Goal: Obtain resource: Obtain resource

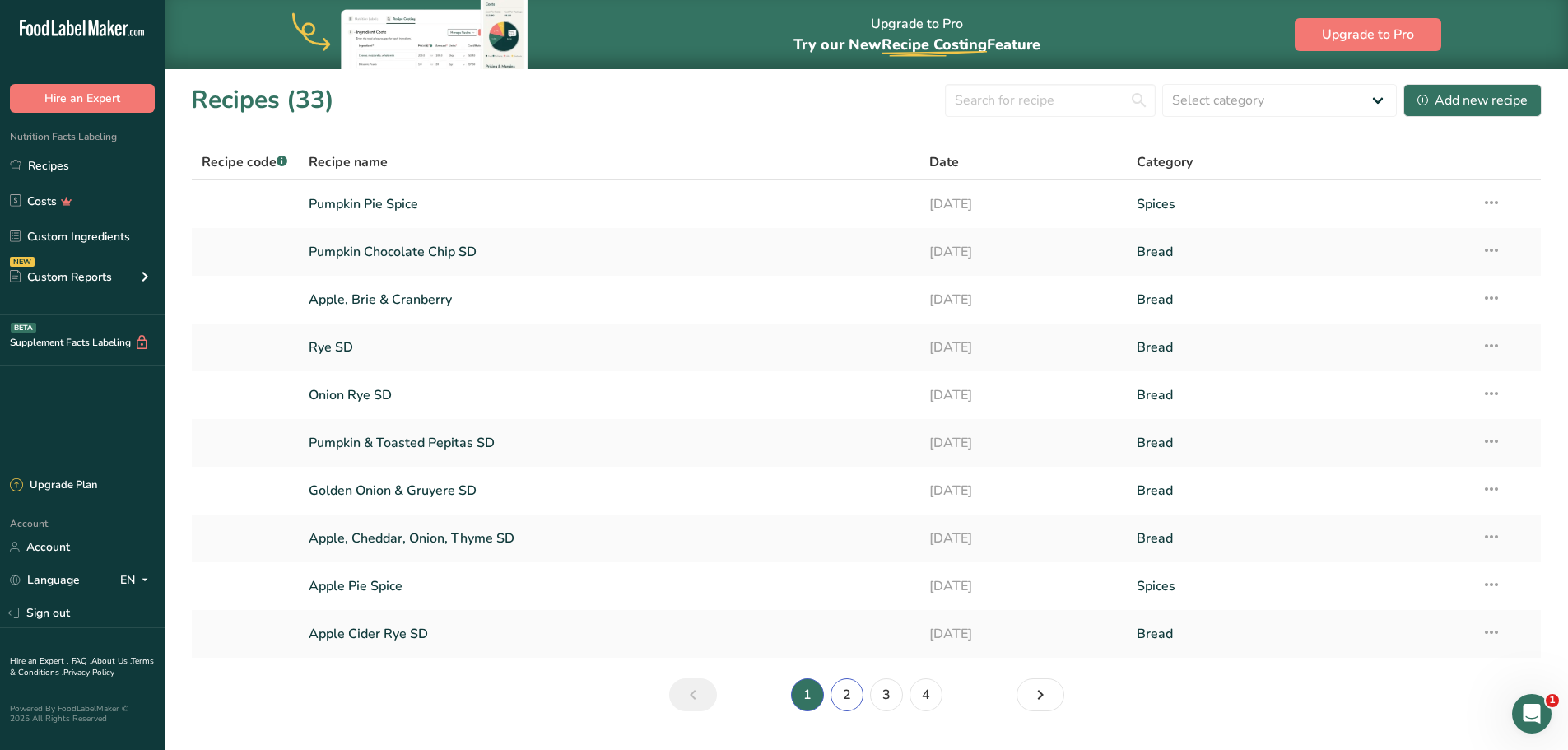
click at [855, 693] on link "2" at bounding box center [846, 694] width 33 height 33
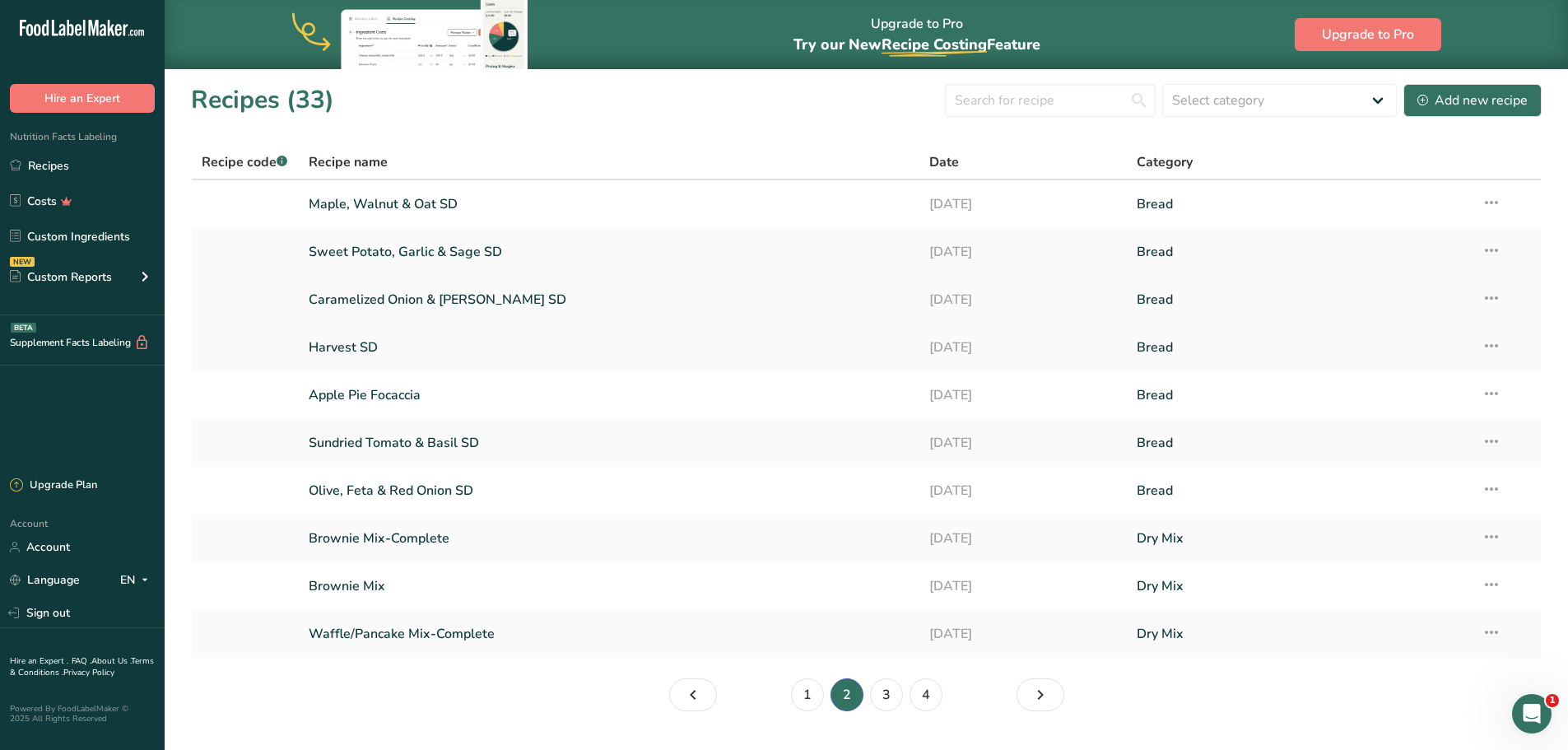
click at [479, 288] on link "Caramelized Onion & [PERSON_NAME] SD" at bounding box center [610, 299] width 602 height 35
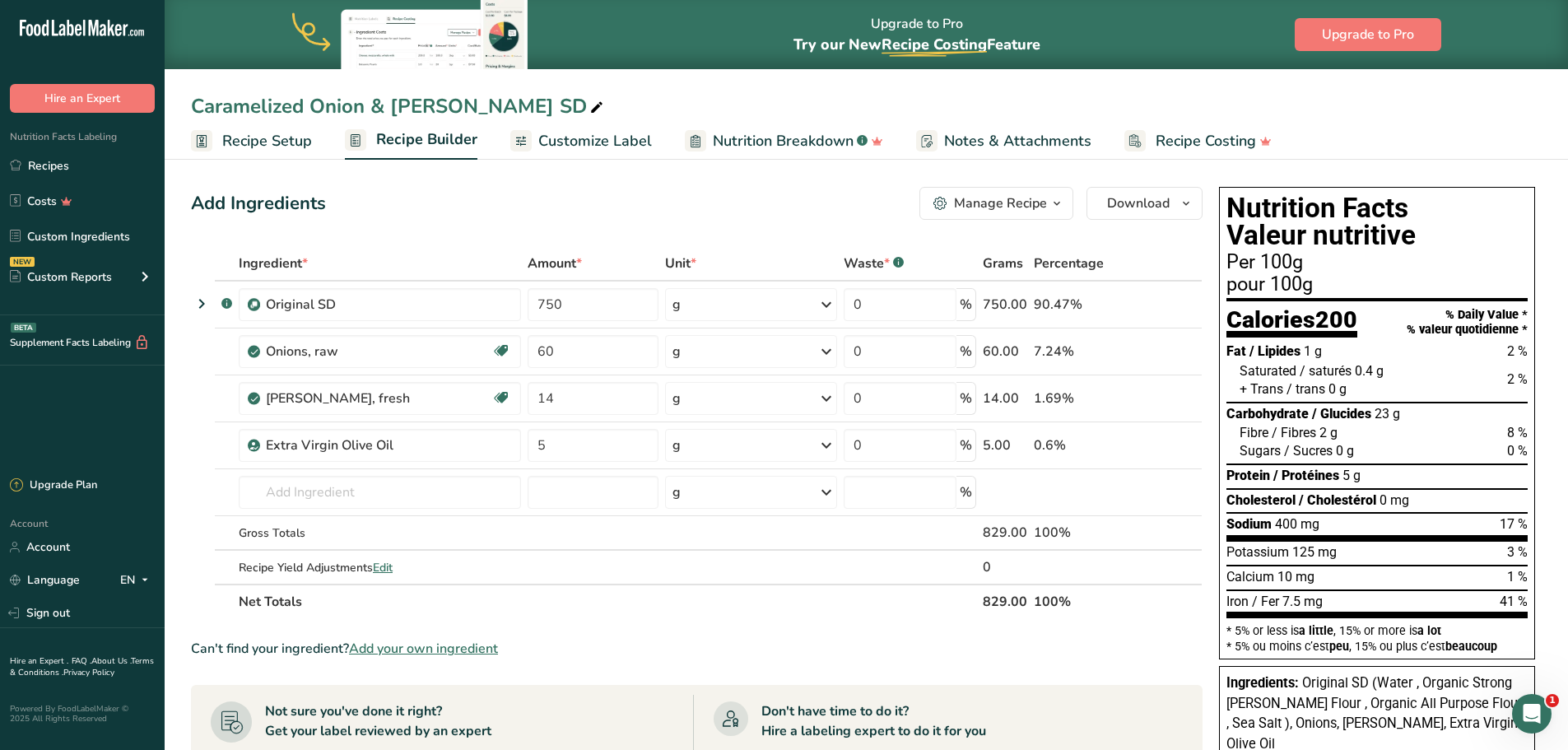
click at [631, 138] on span "Customize Label" at bounding box center [594, 141] width 113 height 23
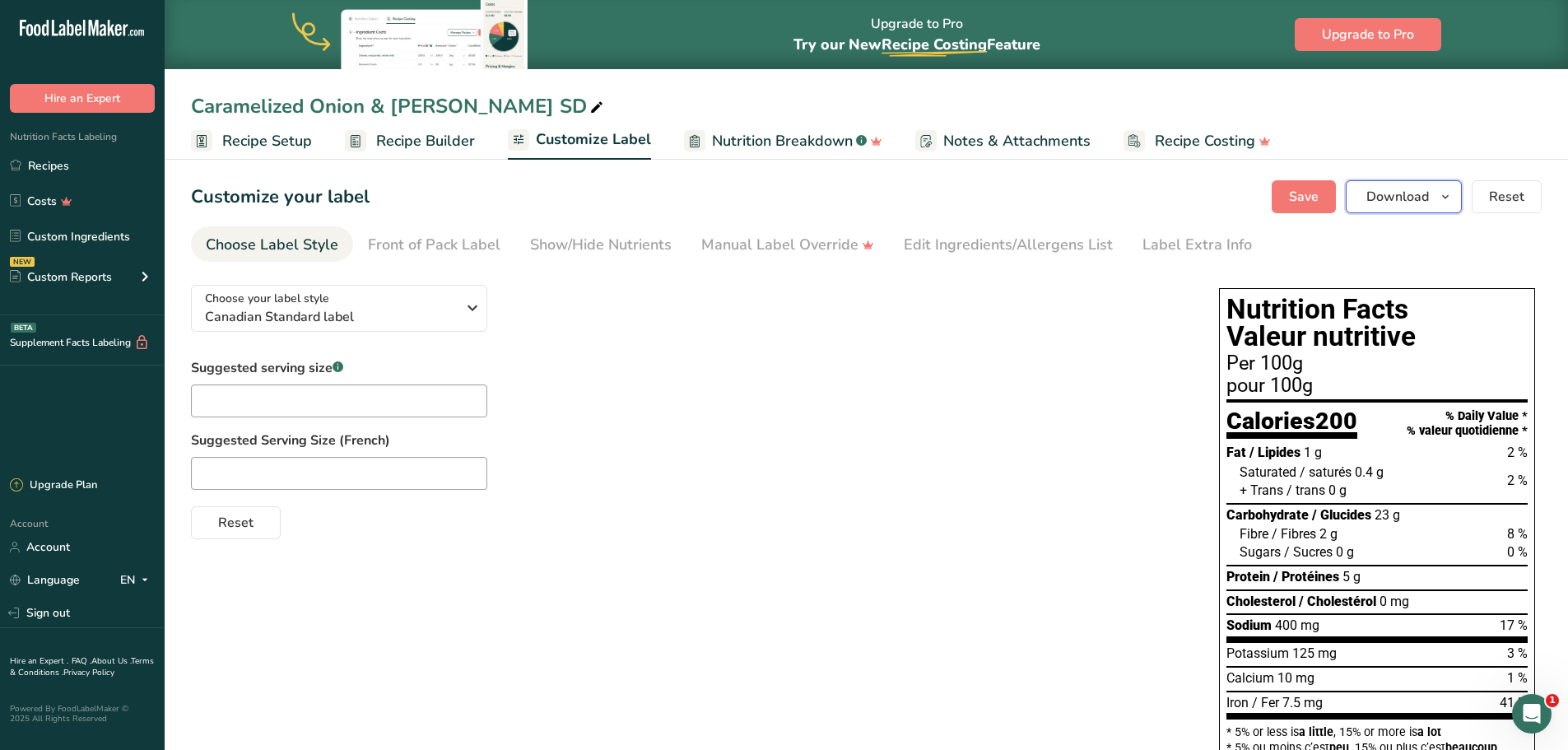
click at [1448, 193] on icon "button" at bounding box center [1445, 196] width 13 height 21
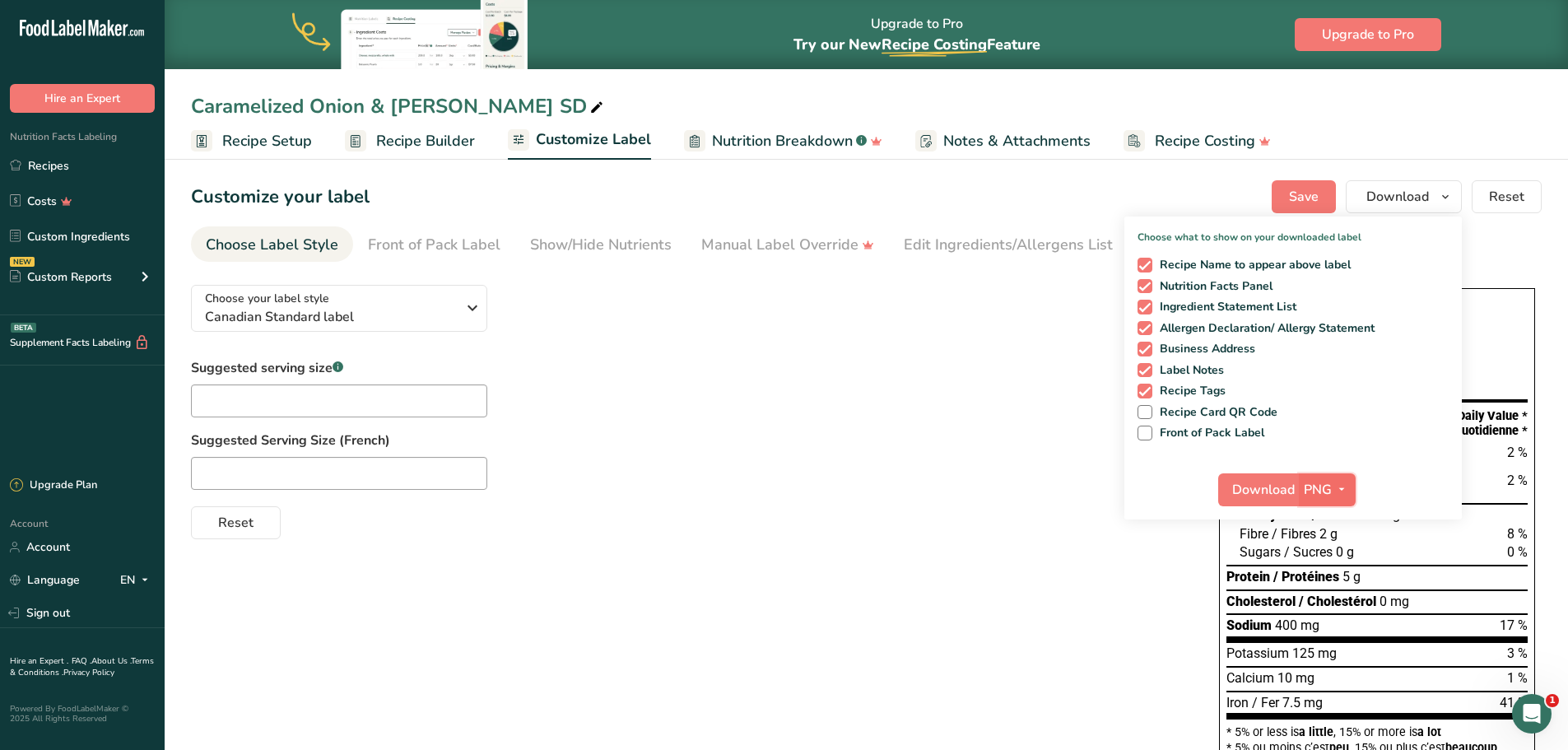
click at [1344, 488] on icon "button" at bounding box center [1341, 488] width 13 height 21
click at [1336, 600] on link "PDF" at bounding box center [1328, 605] width 52 height 28
click at [1150, 261] on span at bounding box center [1144, 264] width 15 height 15
click at [1148, 261] on input "Recipe Name to appear above label" at bounding box center [1142, 264] width 11 height 11
checkbox input "false"
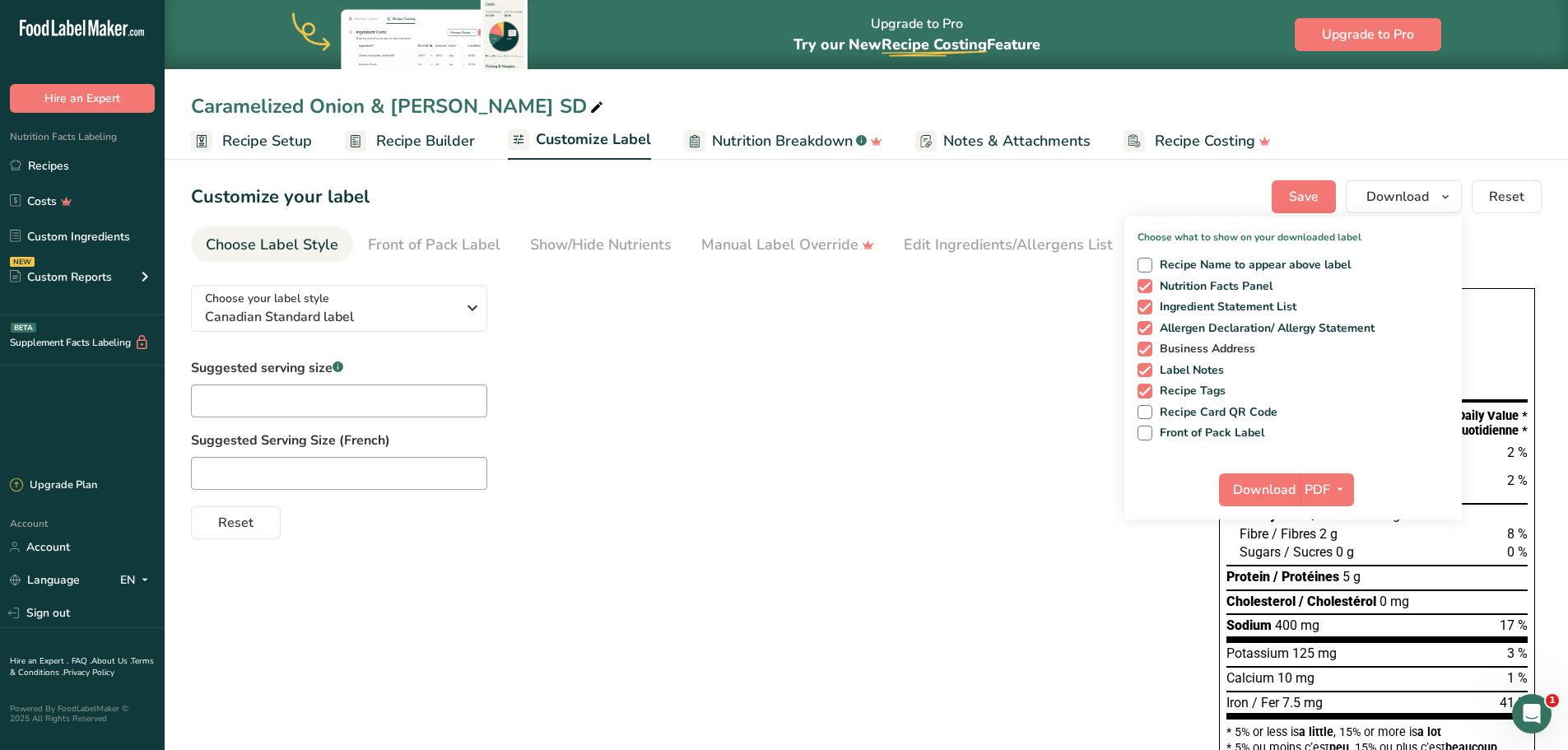
click at [1150, 348] on span at bounding box center [1144, 348] width 15 height 15
click at [1148, 348] on input "Business Address" at bounding box center [1142, 348] width 11 height 11
checkbox input "false"
click at [1147, 366] on span at bounding box center [1144, 370] width 15 height 15
click at [1147, 366] on input "Label Notes" at bounding box center [1142, 369] width 11 height 11
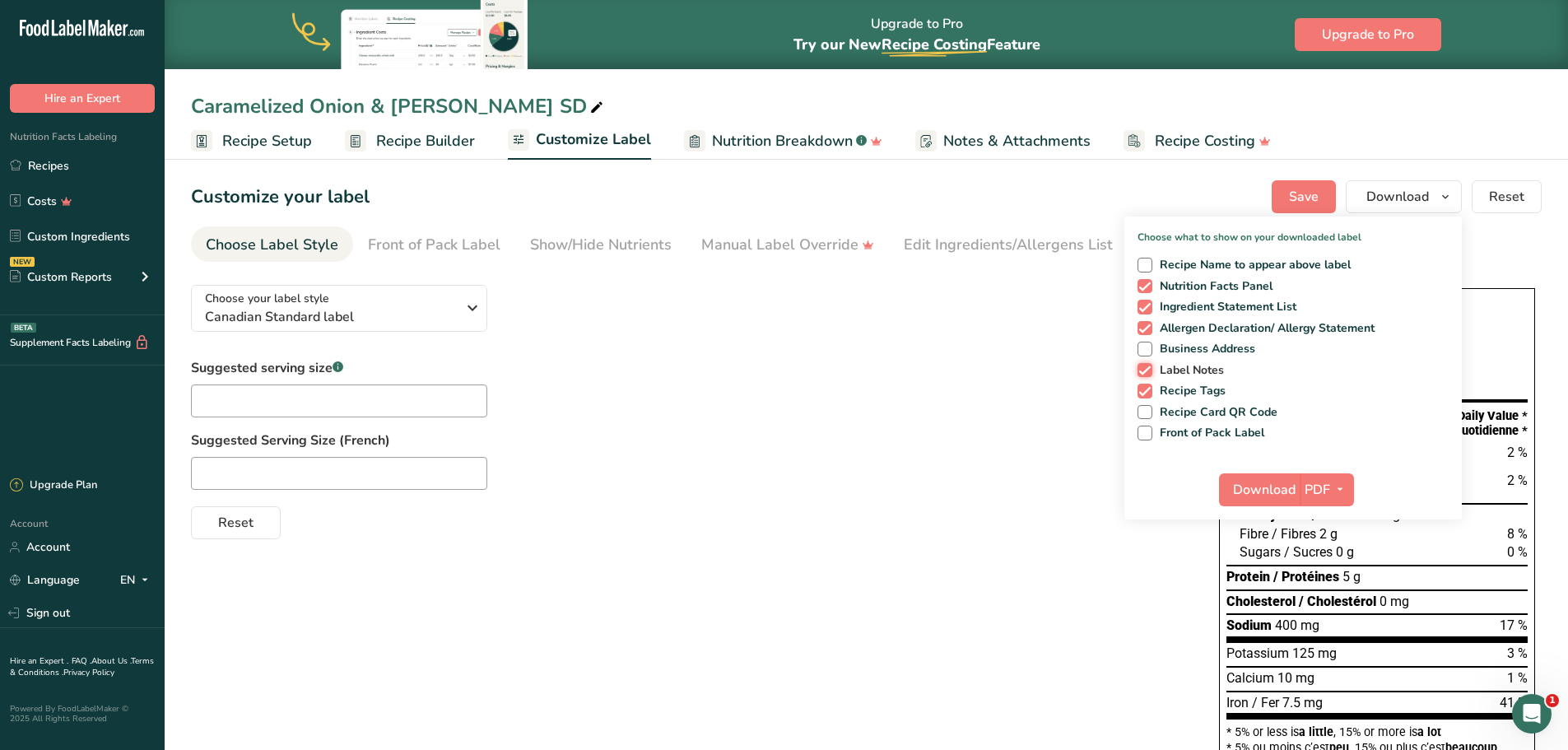
checkbox input "false"
click at [1145, 390] on span at bounding box center [1144, 391] width 15 height 15
click at [1145, 390] on input "Recipe Tags" at bounding box center [1142, 390] width 11 height 11
checkbox input "false"
click at [1142, 330] on span at bounding box center [1144, 328] width 15 height 15
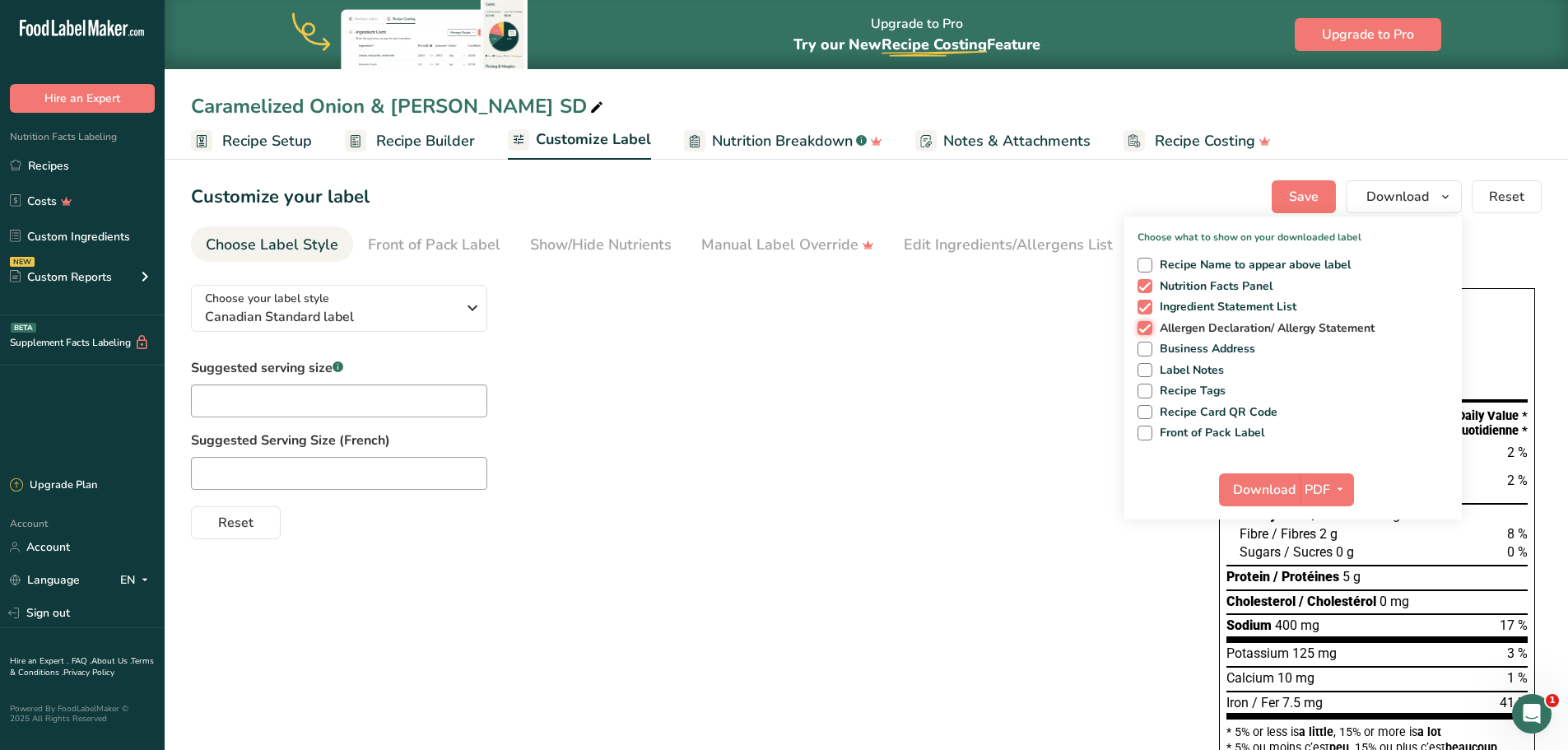
click at [1142, 330] on input "Allergen Declaration/ Allergy Statement" at bounding box center [1142, 328] width 11 height 11
checkbox input "false"
click at [1081, 330] on div "Choose your label style Canadian Standard label USA (FDA) Standard FDA label Ta…" at bounding box center [688, 405] width 995 height 267
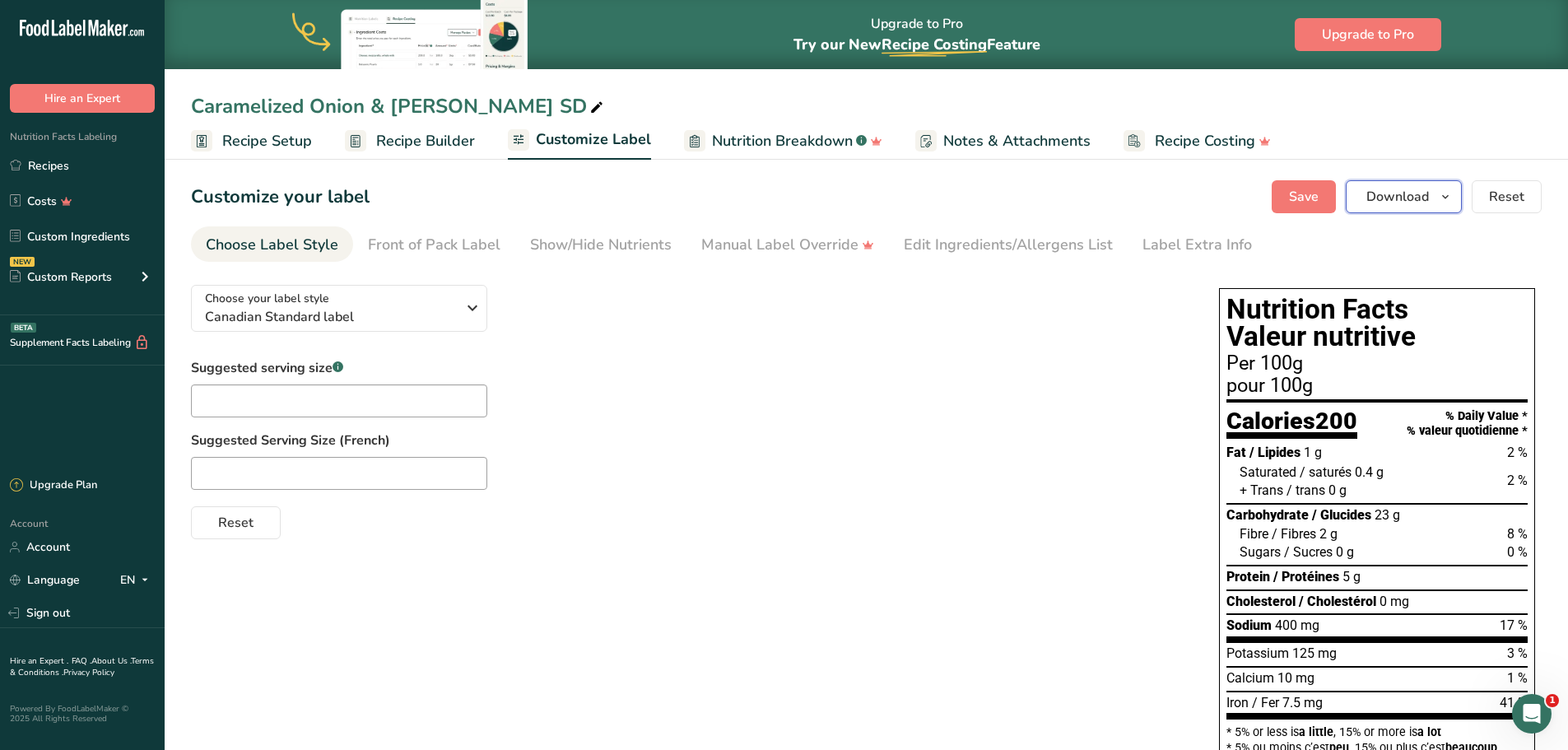
click at [1399, 200] on span "Download" at bounding box center [1396, 196] width 62 height 20
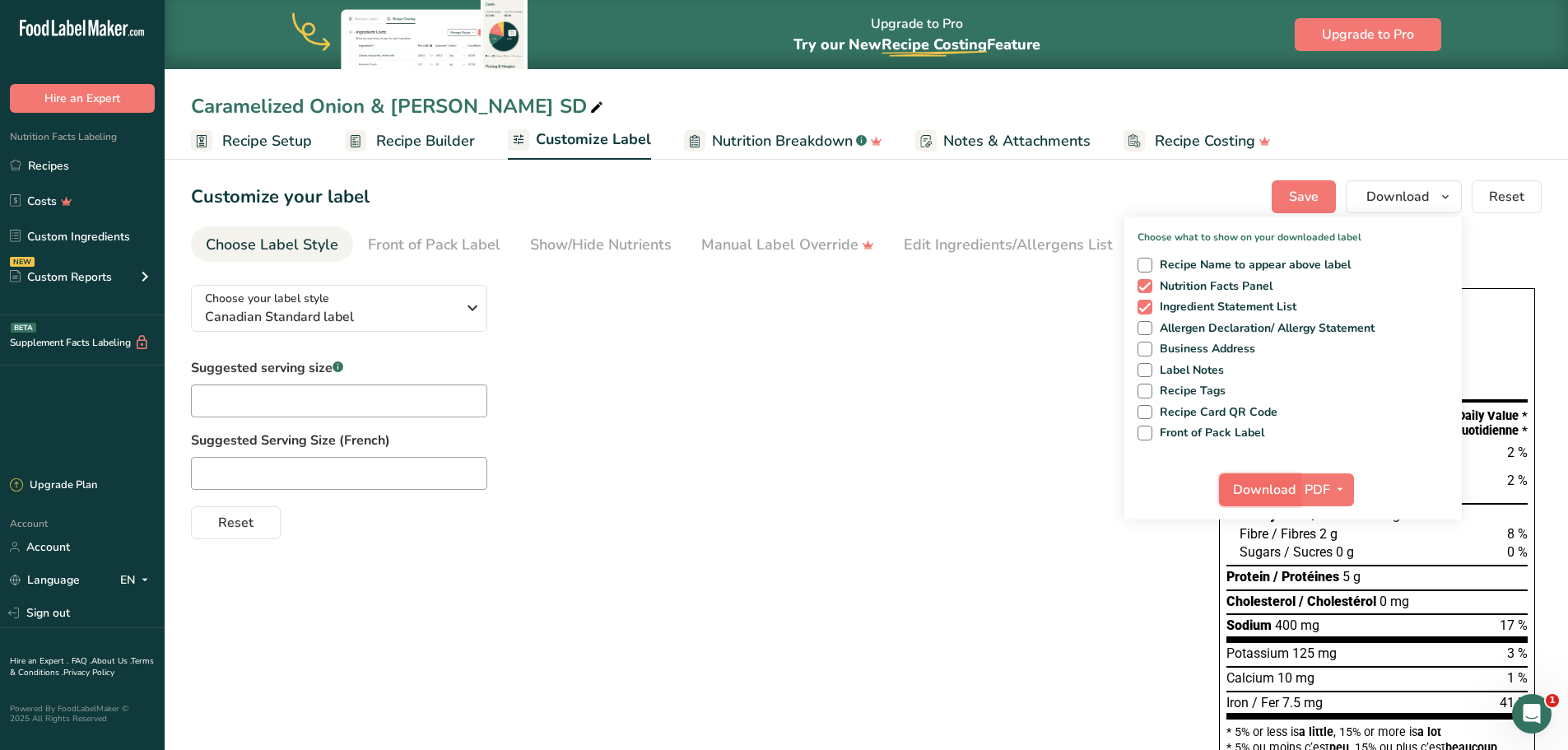
click at [1283, 488] on span "Download" at bounding box center [1263, 489] width 62 height 20
click at [1055, 459] on div at bounding box center [688, 473] width 995 height 33
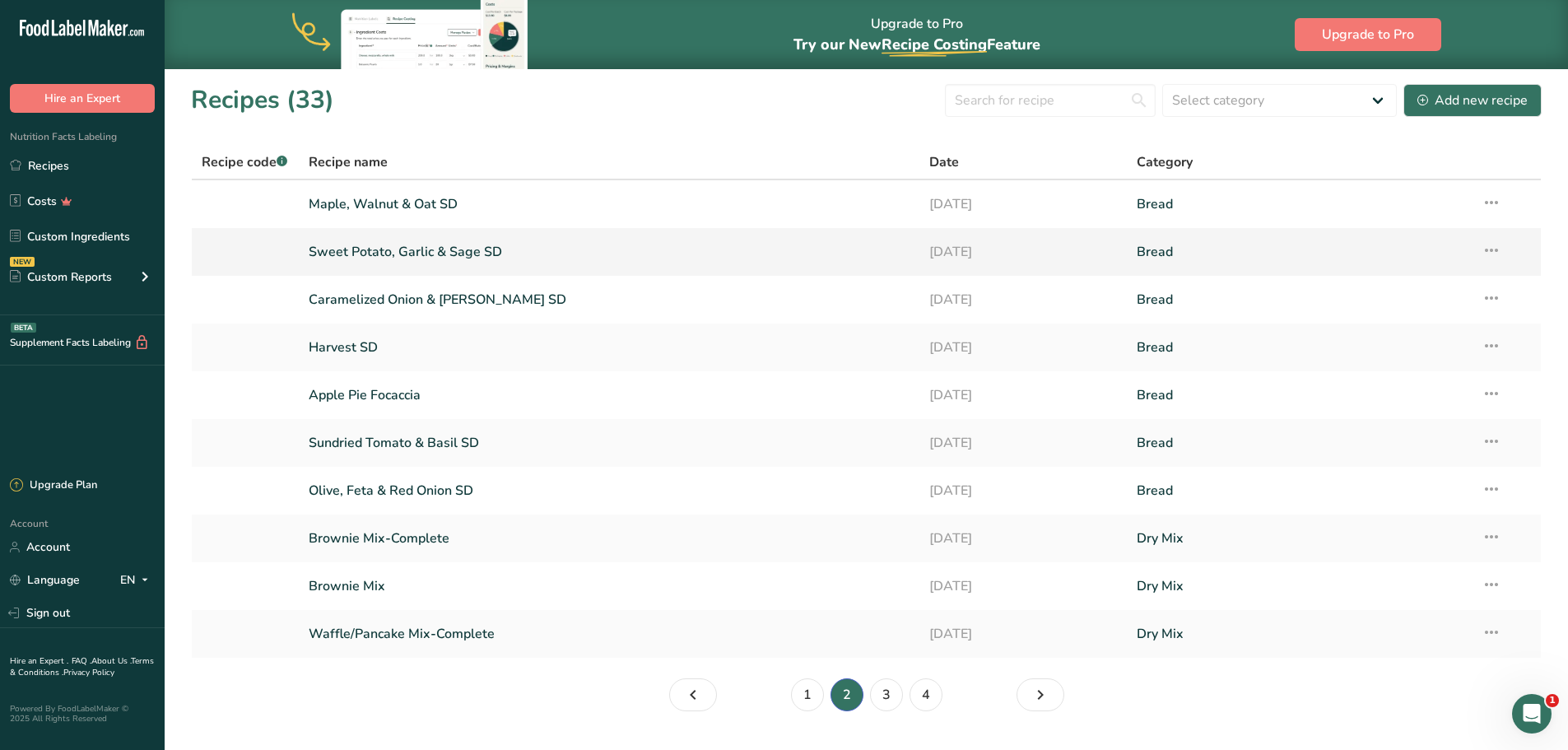
click at [628, 246] on link "Sweet Potato, Garlic & Sage SD" at bounding box center [610, 252] width 602 height 35
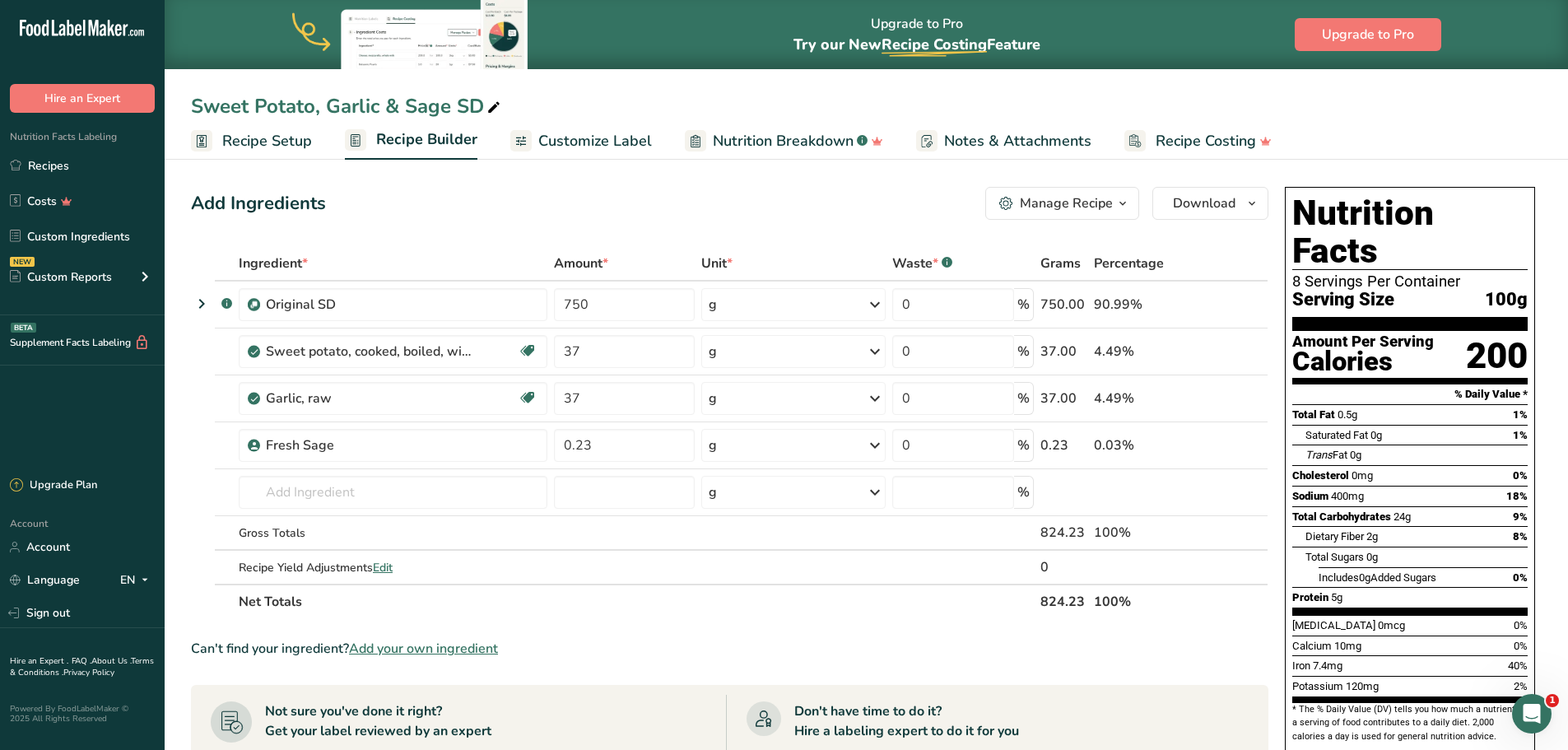
click at [635, 147] on span "Customize Label" at bounding box center [594, 141] width 113 height 23
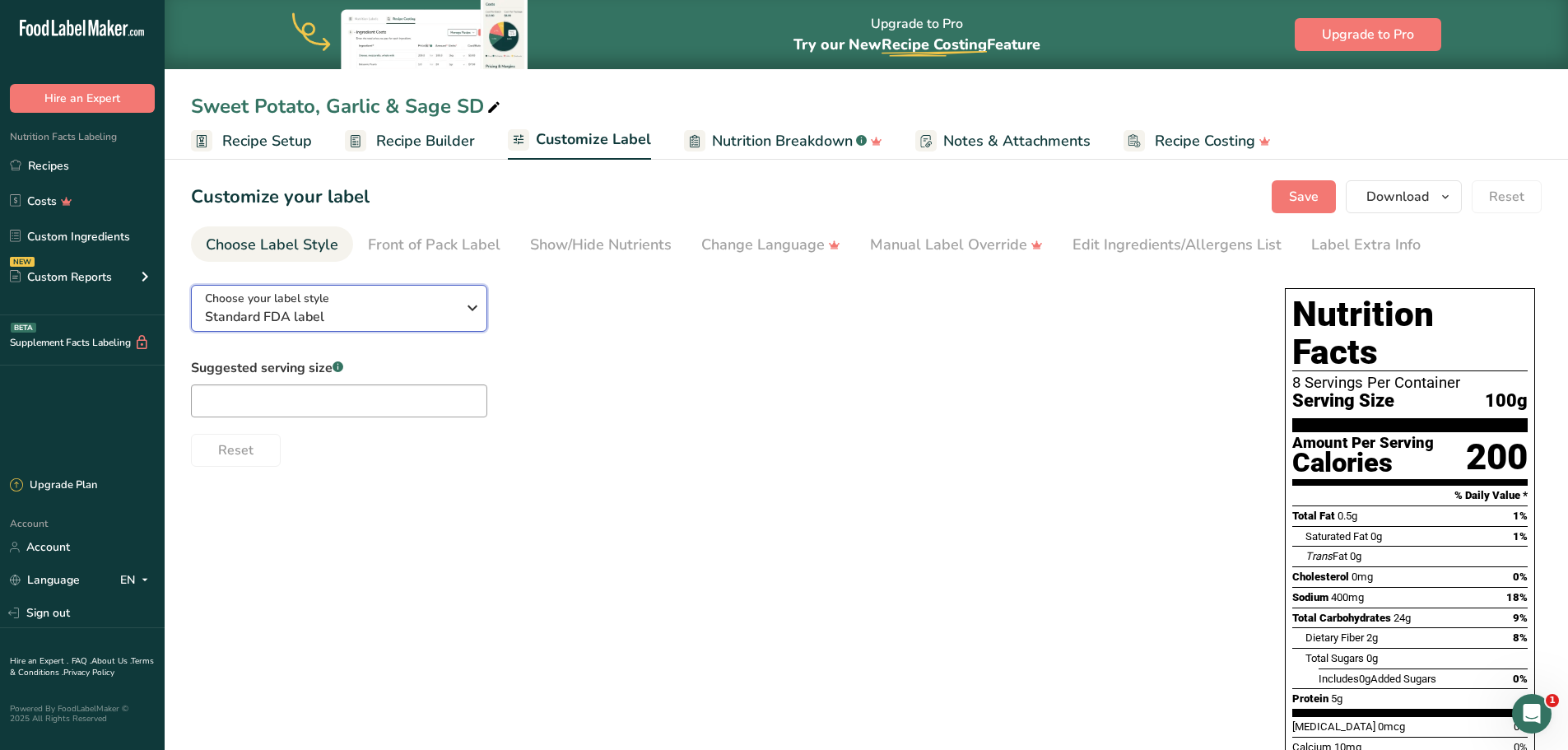
click at [469, 307] on icon "button" at bounding box center [473, 308] width 20 height 30
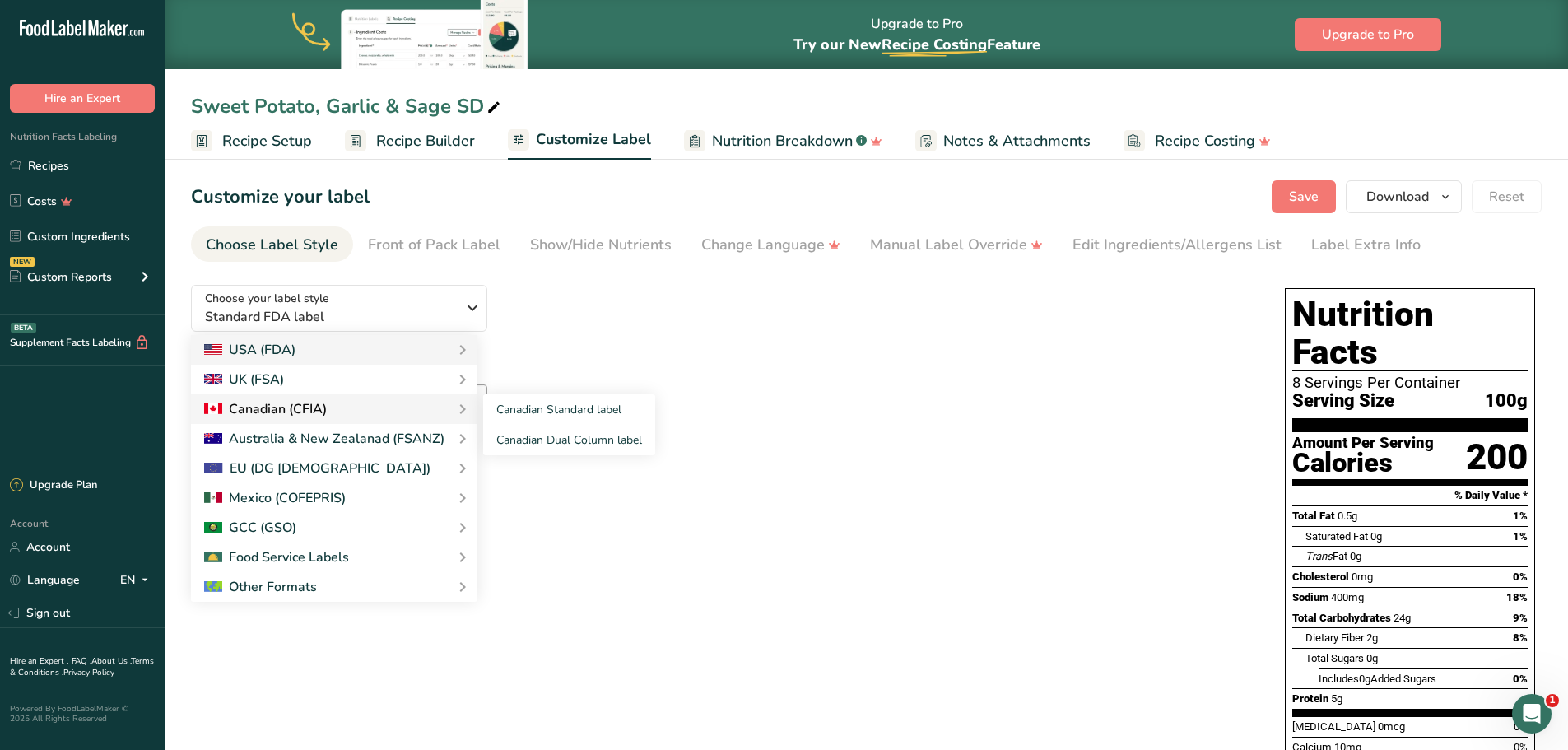
click at [453, 408] on icon at bounding box center [463, 409] width 20 height 30
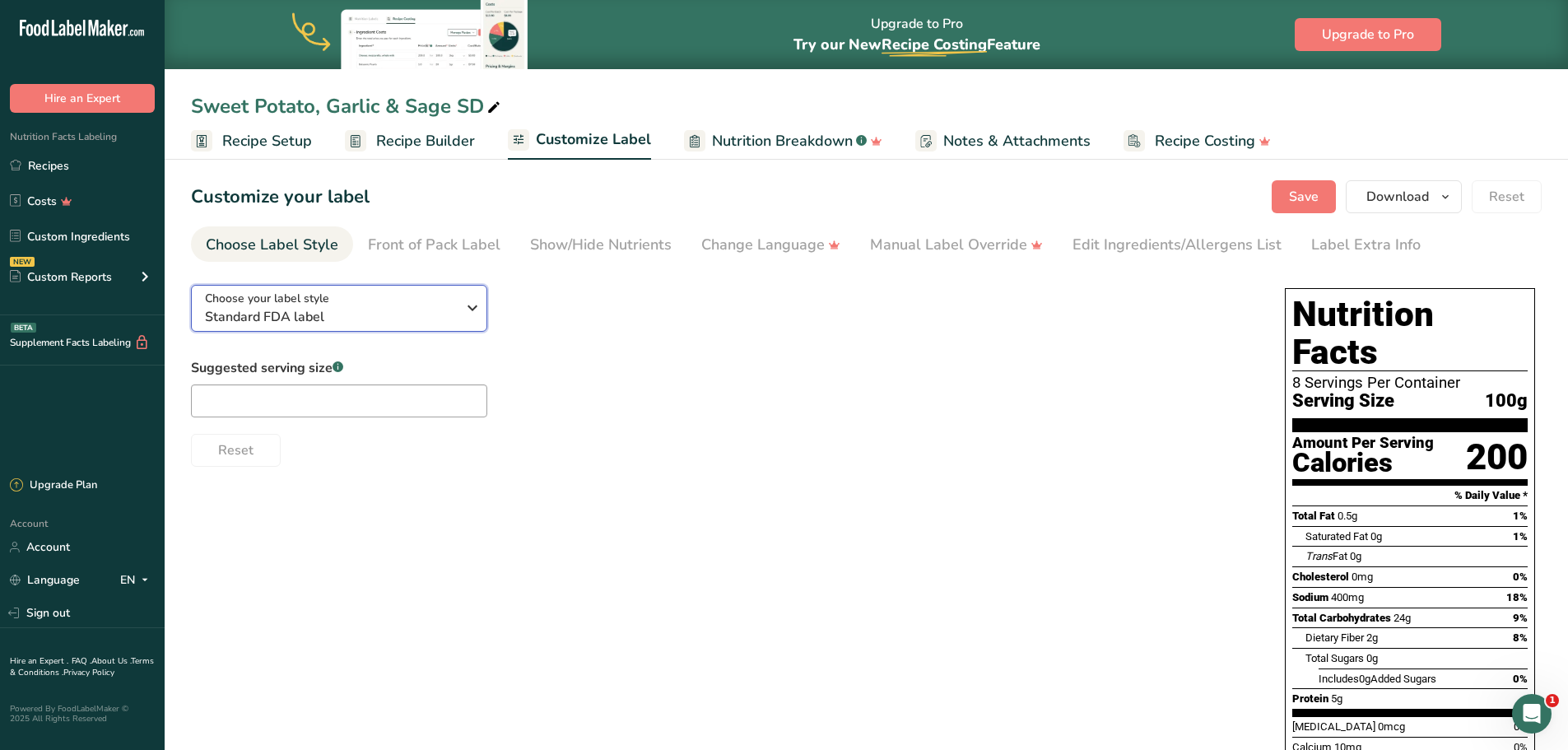
click at [460, 290] on div "Choose your label style Standard FDA label" at bounding box center [336, 309] width 263 height 38
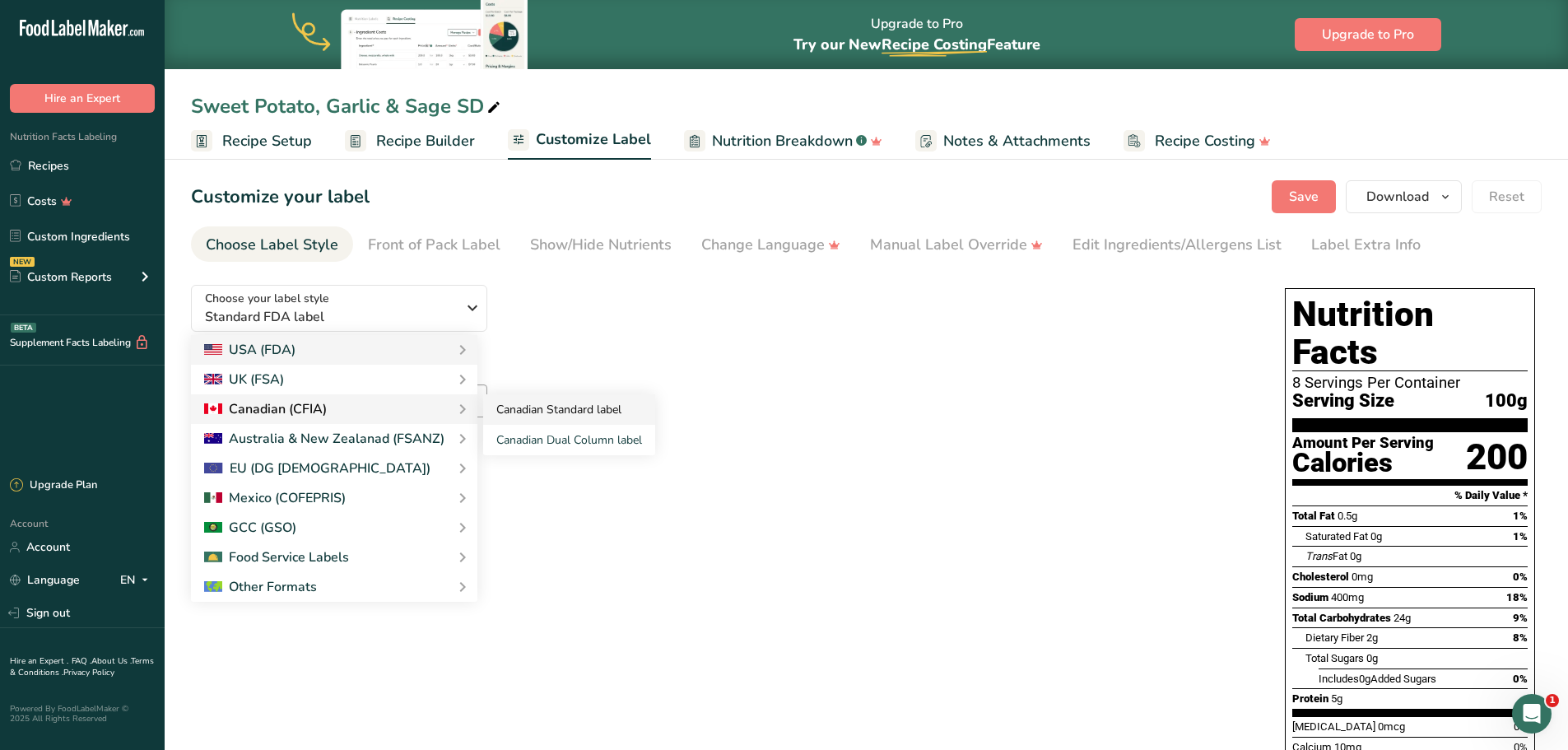
click at [510, 409] on link "Canadian Standard label" at bounding box center [569, 409] width 172 height 31
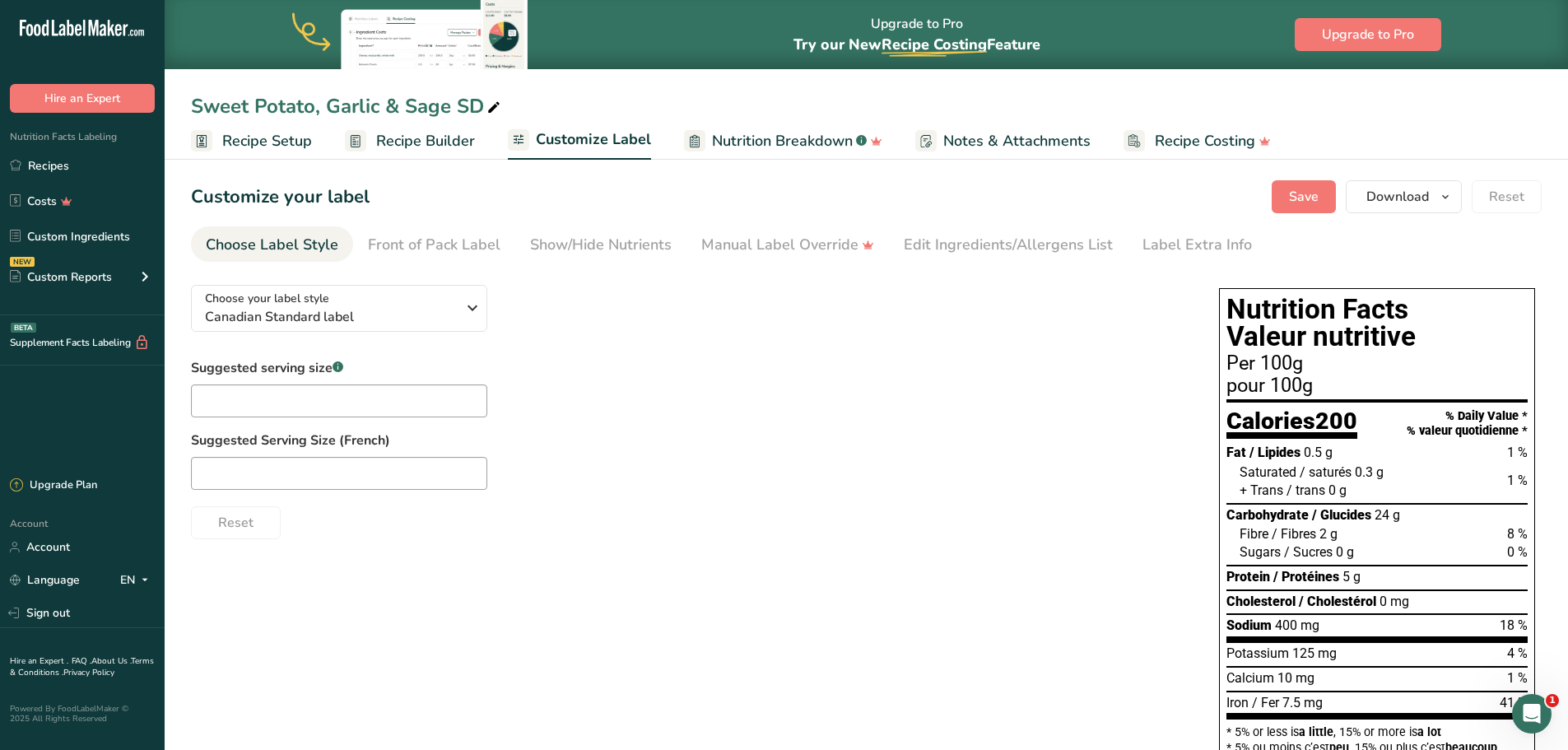
click at [784, 468] on div at bounding box center [688, 473] width 995 height 33
click at [783, 552] on div "Choose your label style Canadian Standard label USA (FDA) Standard FDA label Ta…" at bounding box center [865, 617] width 1350 height 692
click at [1448, 212] on button "Download" at bounding box center [1403, 196] width 116 height 33
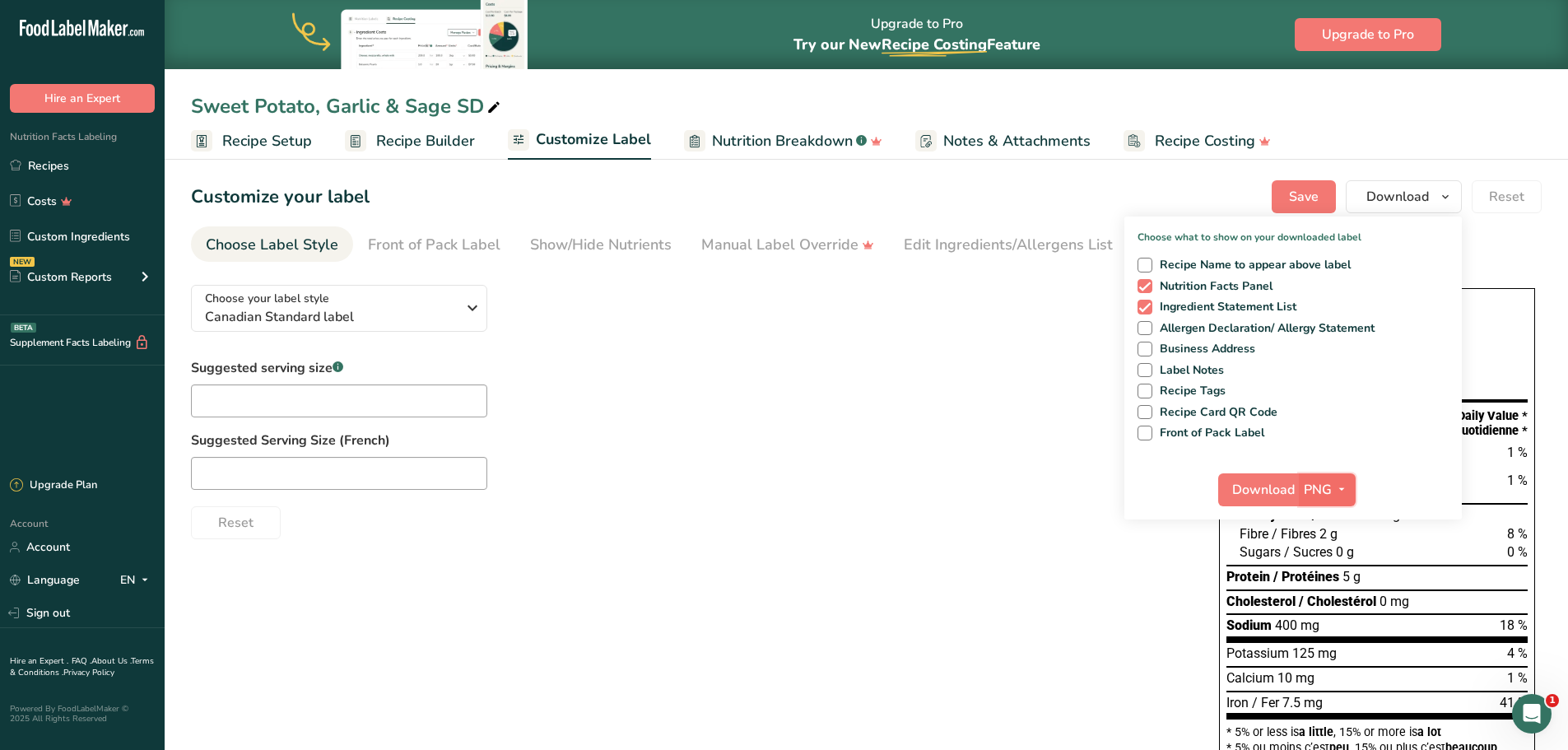
click at [1340, 491] on icon "button" at bounding box center [1341, 488] width 13 height 21
click at [1332, 593] on link "PDF" at bounding box center [1328, 605] width 52 height 28
click at [1281, 491] on span "Download" at bounding box center [1263, 489] width 62 height 20
click at [1053, 365] on div "Suggested serving size .a-a{fill:#347362;}.b-a{fill:#fff;} Suggested Serving Si…" at bounding box center [688, 448] width 995 height 181
